Goal: Transaction & Acquisition: Download file/media

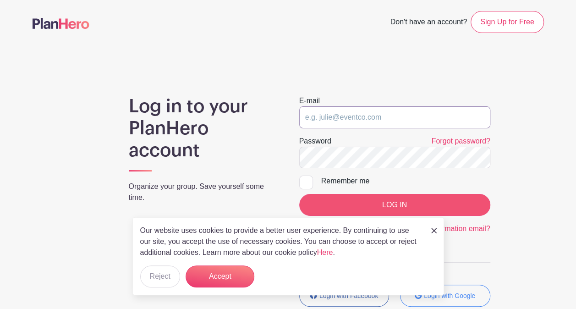
type input "events@laundrylovefortworth.com"
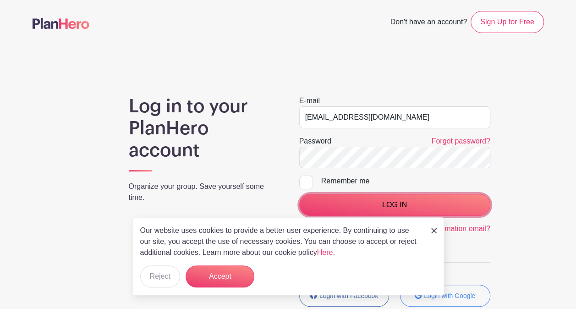
click at [387, 202] on input "LOG IN" at bounding box center [394, 205] width 191 height 22
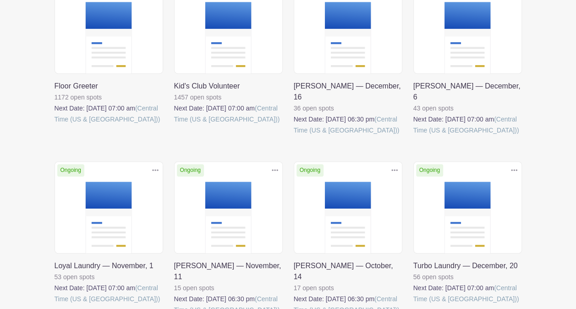
scroll to position [183, 0]
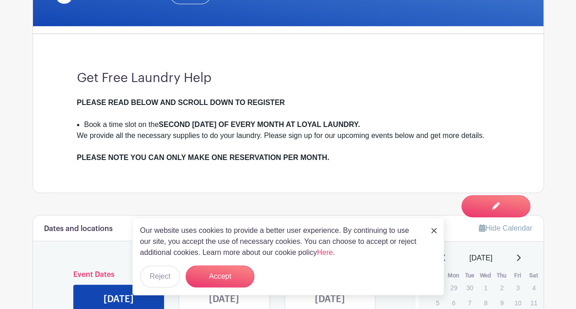
scroll to position [275, 0]
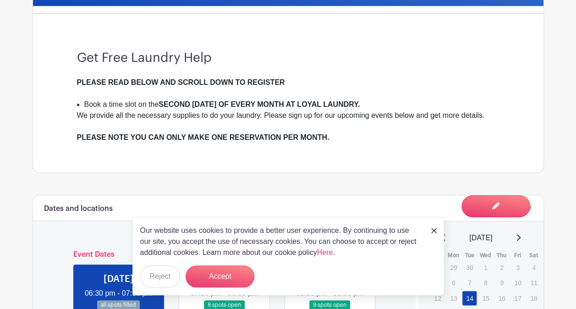
click at [434, 231] on img at bounding box center [433, 230] width 5 height 5
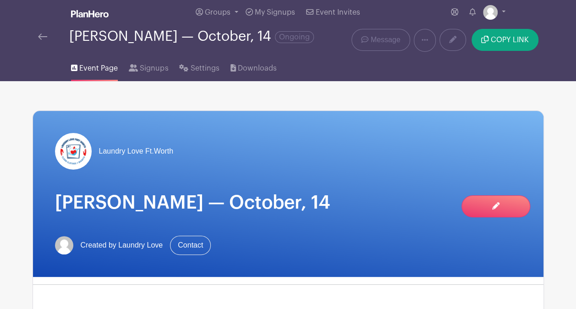
scroll to position [0, 0]
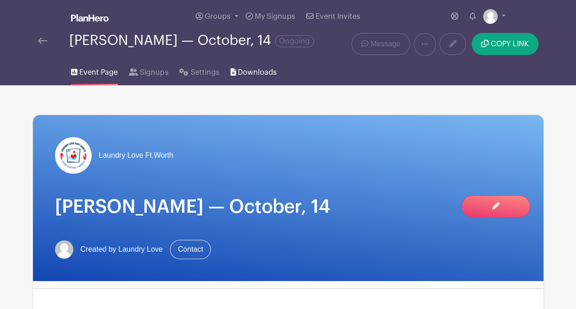
click at [248, 71] on span "Downloads" at bounding box center [257, 72] width 39 height 11
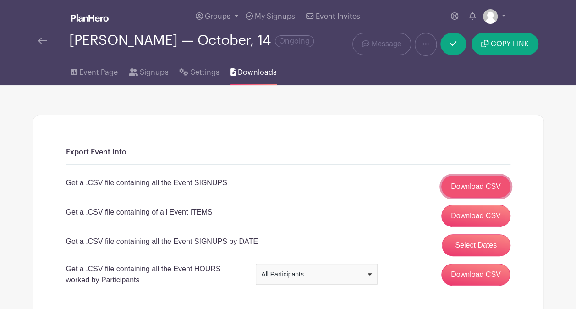
click at [490, 186] on link "Download CSV" at bounding box center [475, 186] width 69 height 22
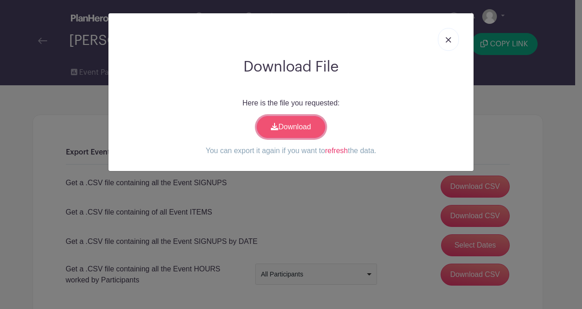
click at [300, 124] on link "Download" at bounding box center [291, 127] width 69 height 22
drag, startPoint x: 448, startPoint y: 38, endPoint x: 452, endPoint y: 47, distance: 10.3
click at [448, 38] on img at bounding box center [448, 39] width 5 height 5
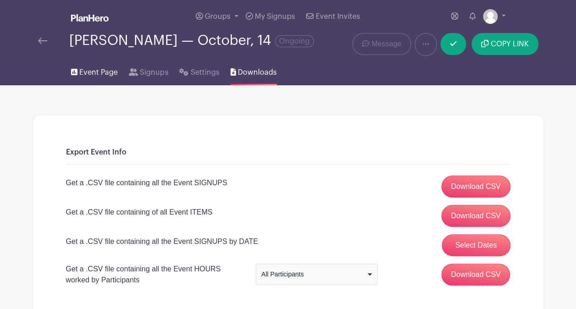
click at [105, 71] on span "Event Page" at bounding box center [98, 72] width 38 height 11
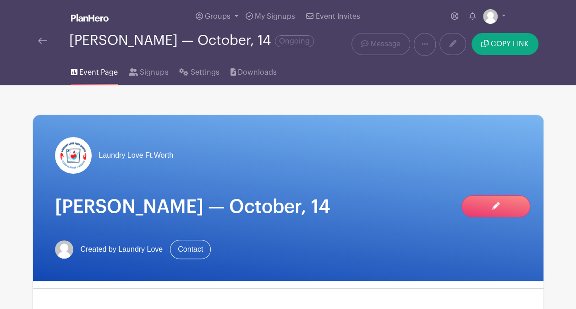
click at [43, 40] on img at bounding box center [42, 41] width 9 height 6
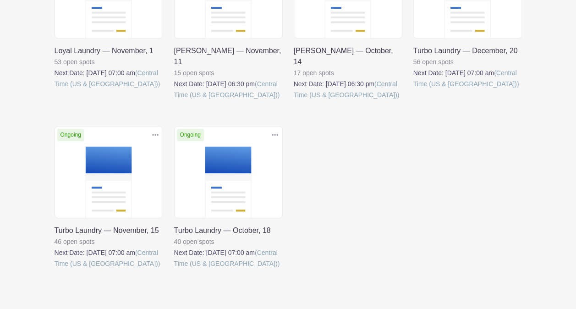
scroll to position [430, 0]
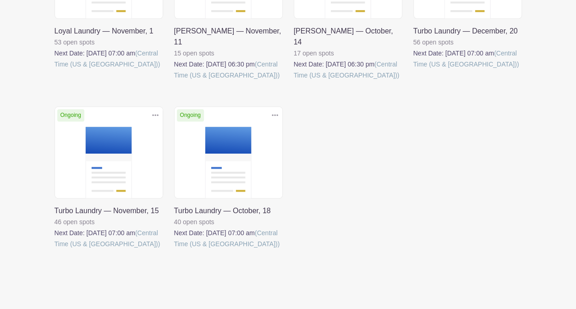
click at [174, 249] on link at bounding box center [174, 249] width 0 height 0
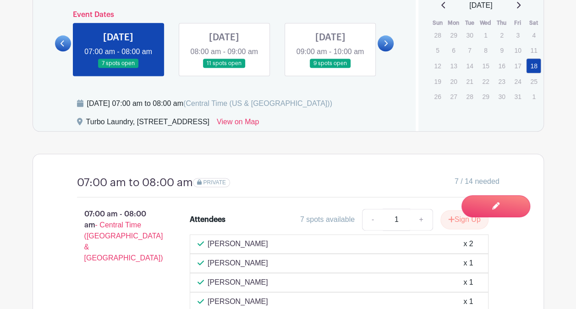
scroll to position [504, 0]
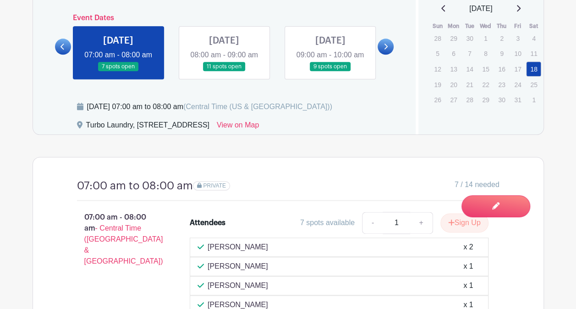
click at [224, 71] on link at bounding box center [224, 71] width 0 height 0
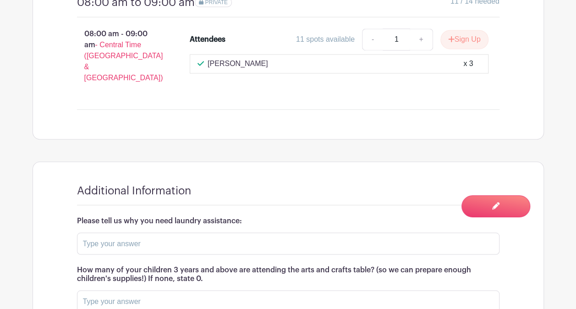
scroll to position [504, 0]
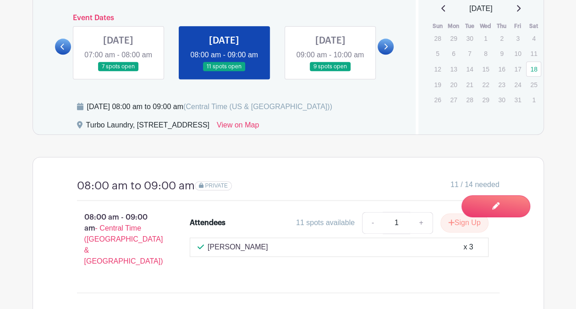
click at [330, 71] on link at bounding box center [330, 71] width 0 height 0
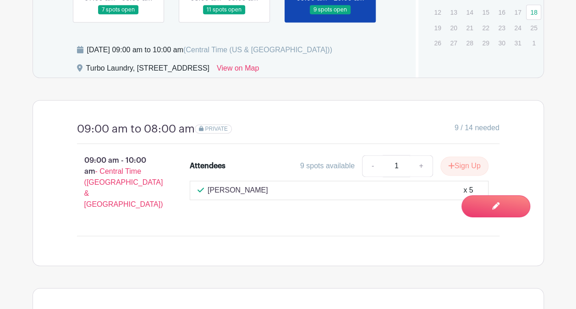
scroll to position [504, 0]
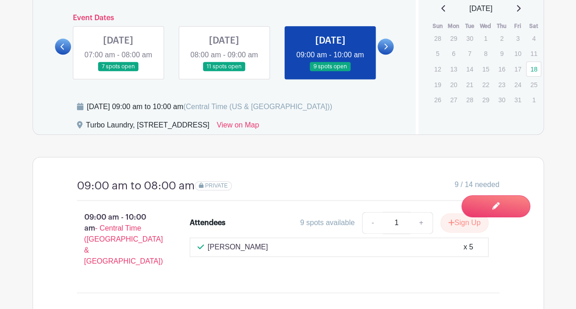
click at [388, 44] on link at bounding box center [385, 46] width 16 height 16
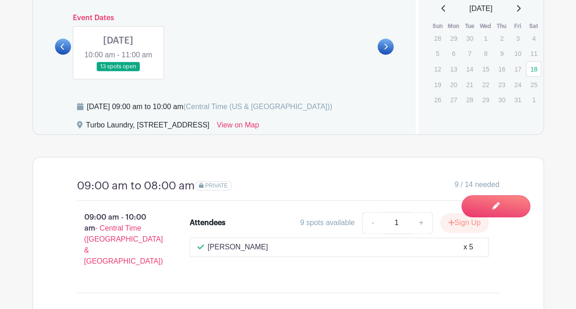
click at [118, 71] on link at bounding box center [118, 71] width 0 height 0
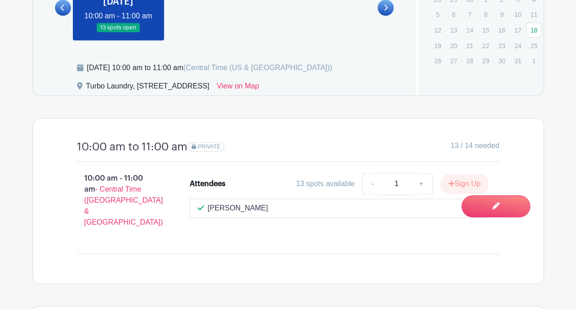
scroll to position [504, 0]
